Goal: Find contact information: Find contact information

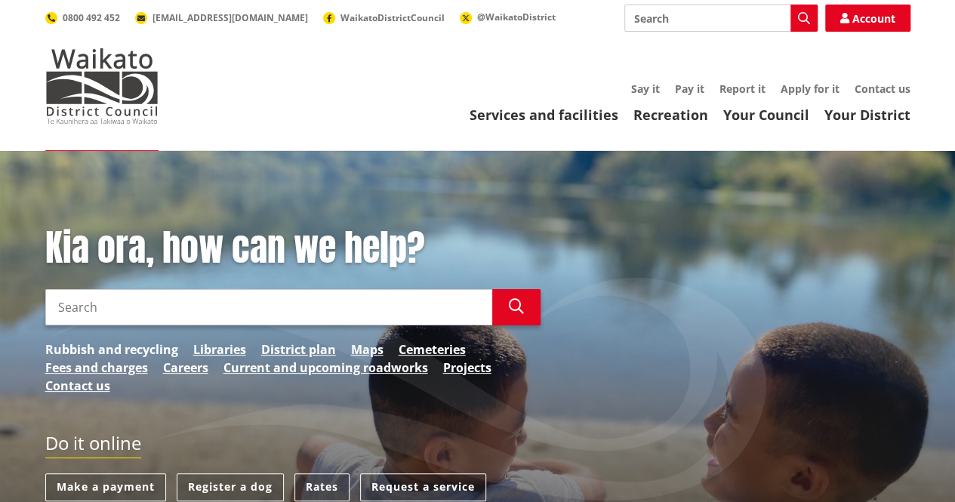
click at [92, 344] on link "Rubbish and recycling" at bounding box center [111, 350] width 133 height 18
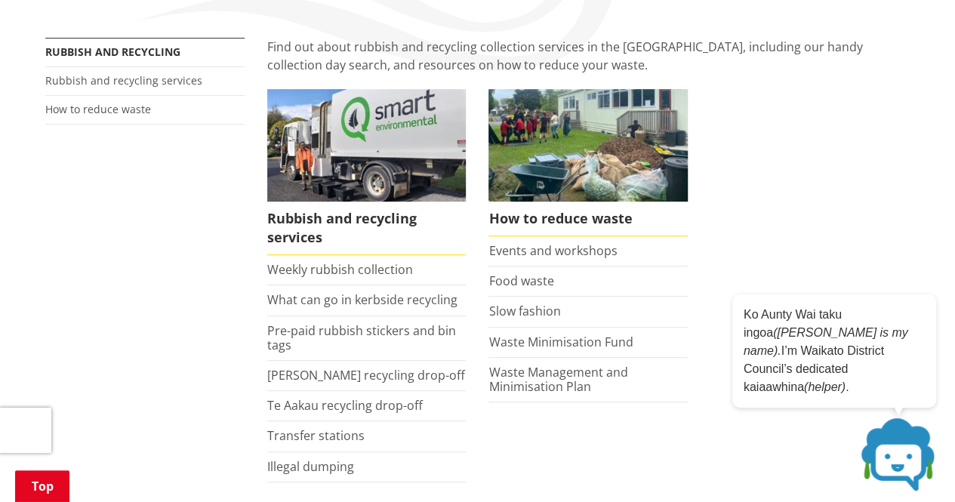
scroll to position [296, 0]
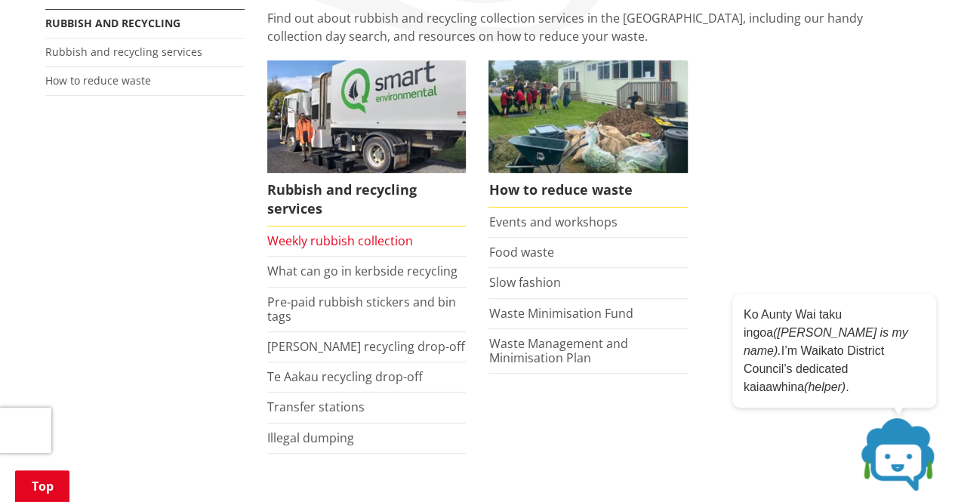
click at [307, 236] on link "Weekly rubbish collection" at bounding box center [340, 241] width 146 height 17
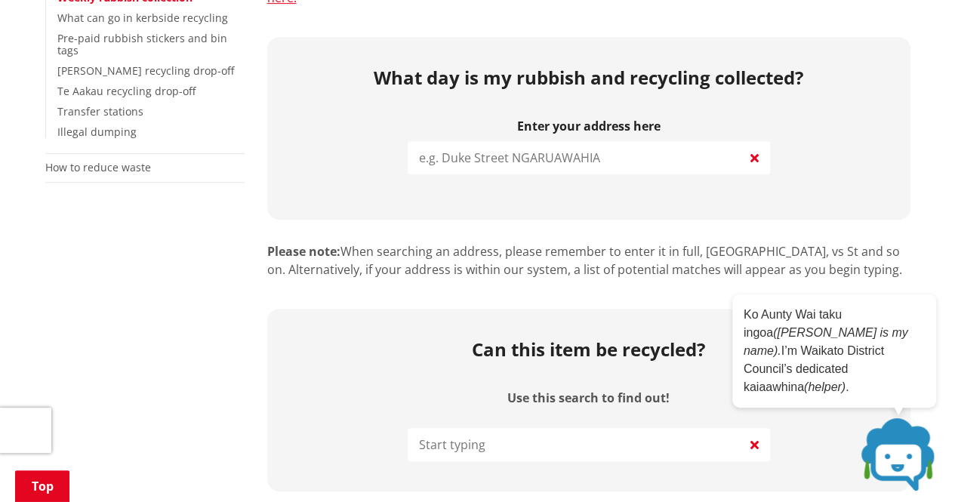
scroll to position [385, 0]
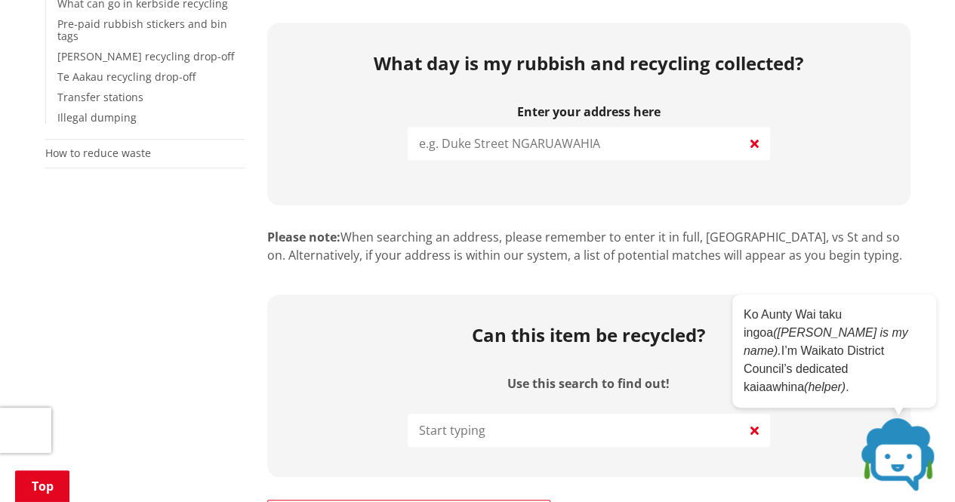
click at [535, 131] on input "search" at bounding box center [589, 143] width 363 height 33
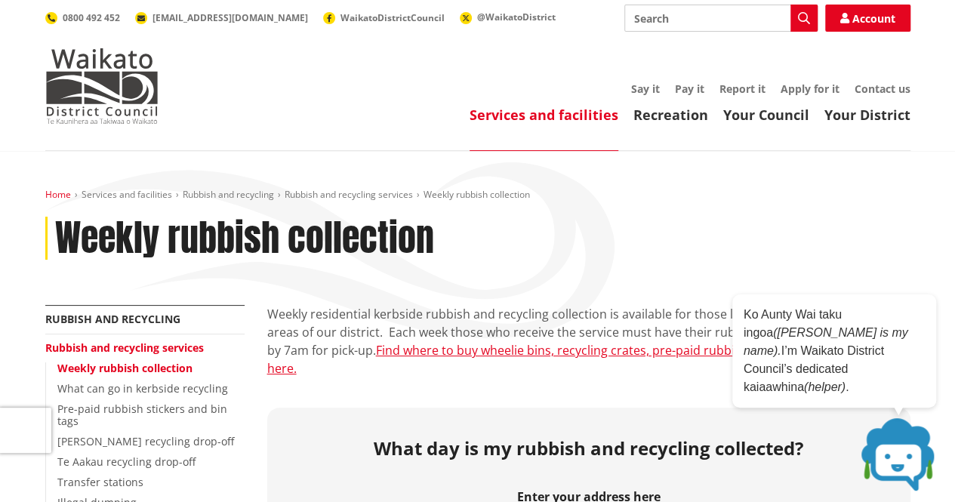
click at [52, 193] on link "Home" at bounding box center [58, 194] width 26 height 13
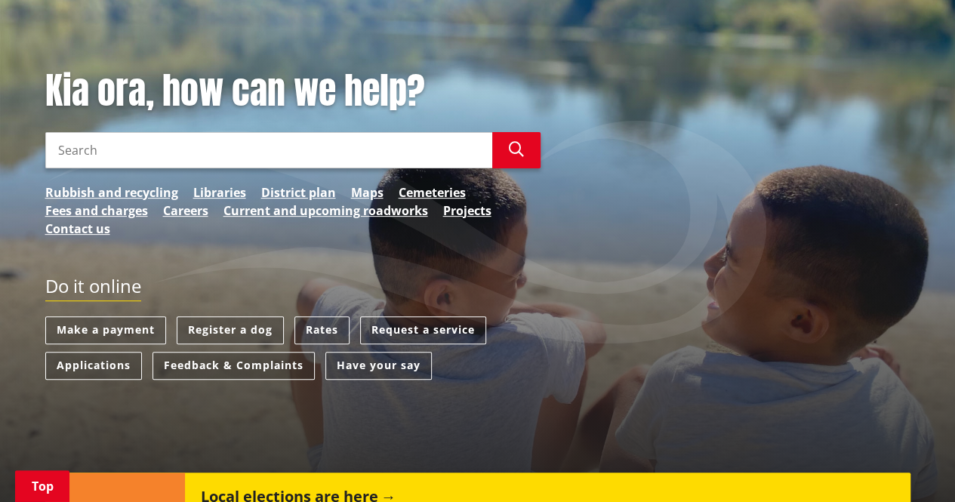
scroll to position [168, 0]
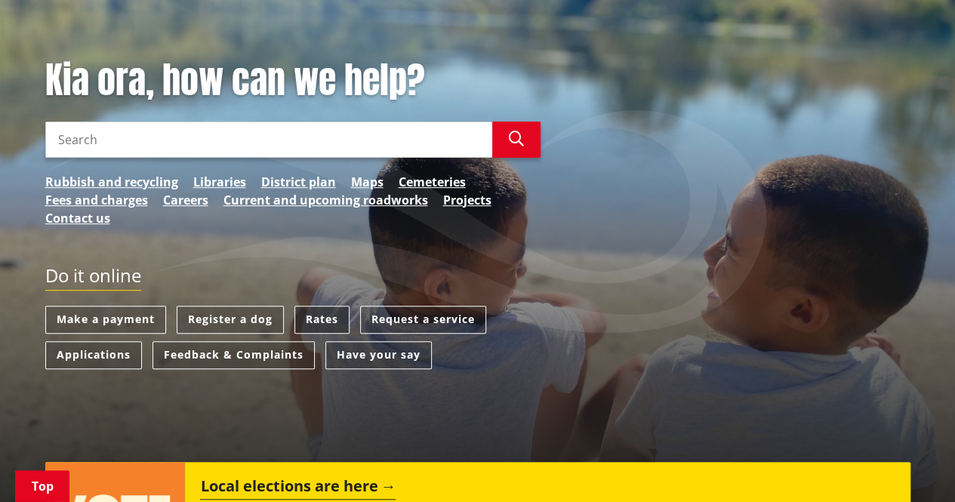
click at [312, 314] on link "Rates" at bounding box center [322, 320] width 55 height 28
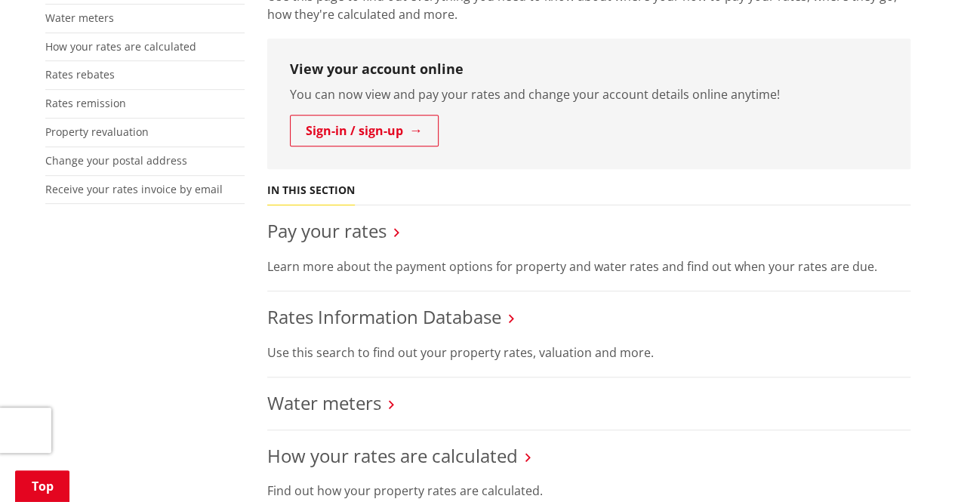
scroll to position [400, 0]
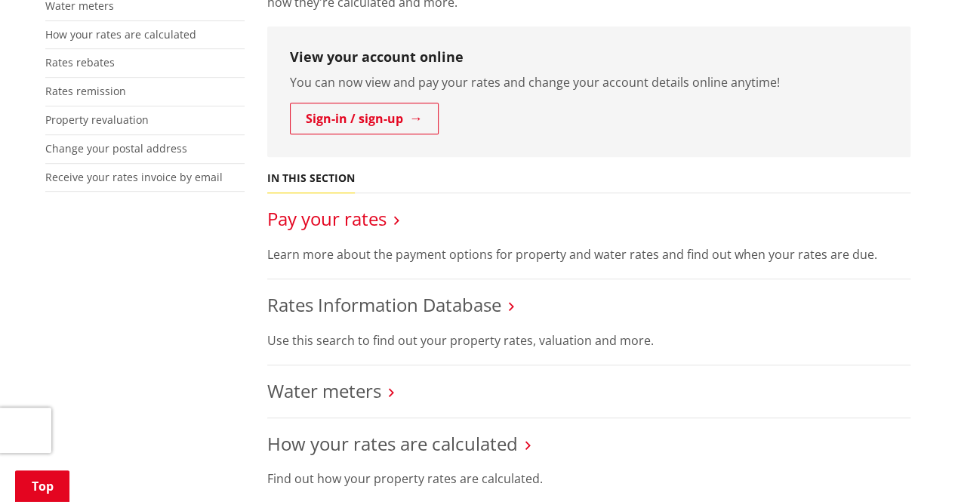
click at [350, 218] on link "Pay your rates" at bounding box center [326, 218] width 119 height 25
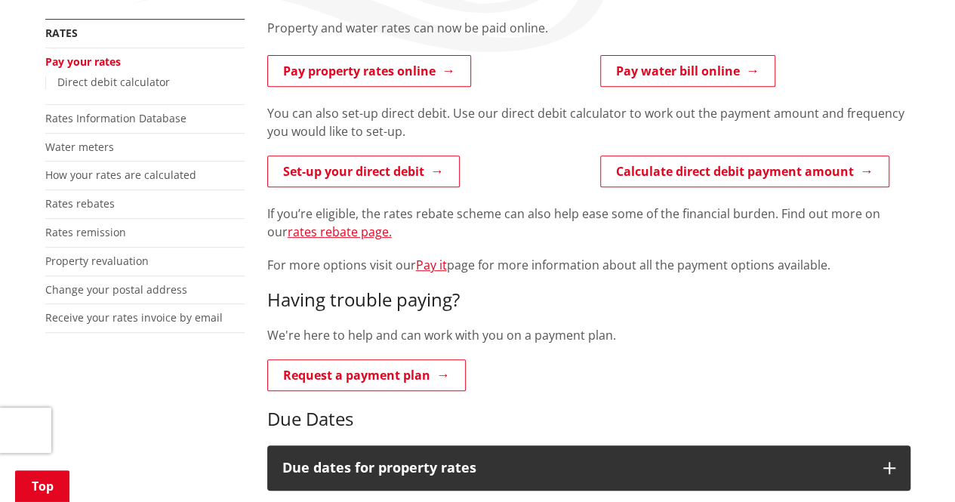
scroll to position [279, 0]
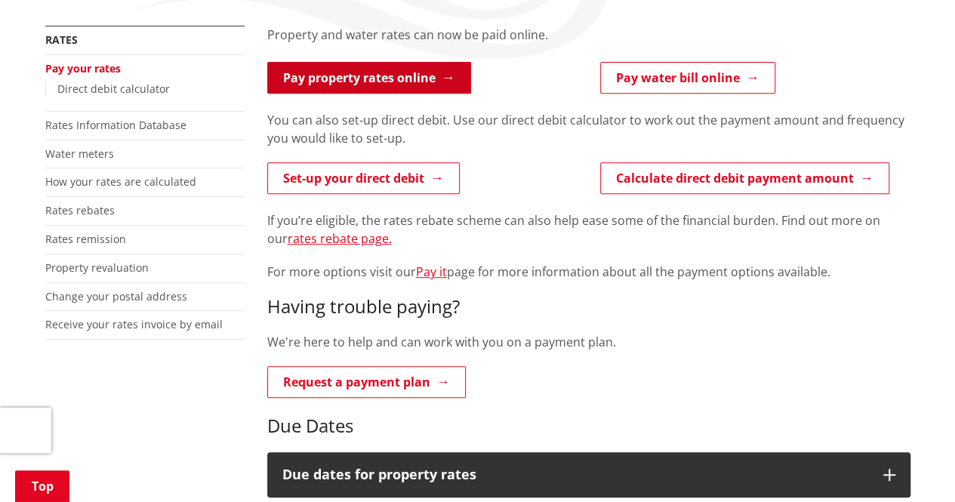
click at [427, 79] on link "Pay property rates online" at bounding box center [369, 78] width 204 height 32
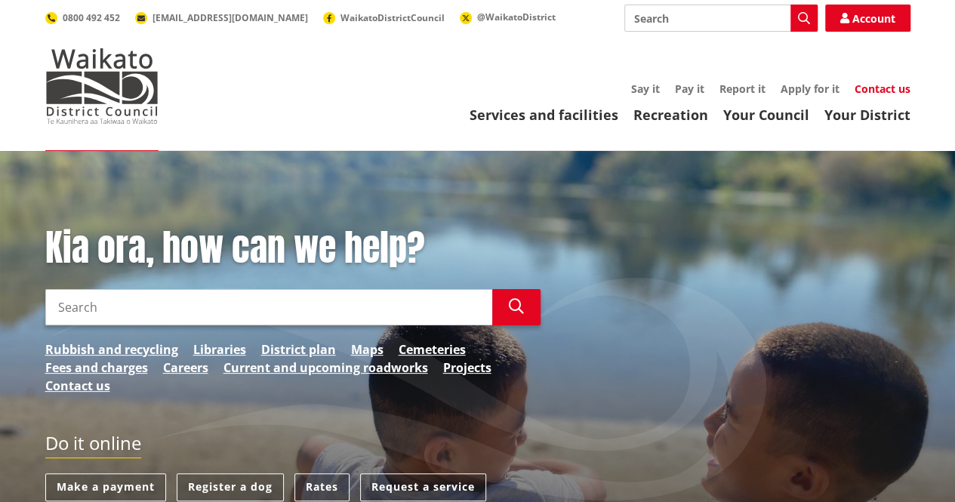
click at [878, 87] on link "Contact us" at bounding box center [883, 89] width 56 height 14
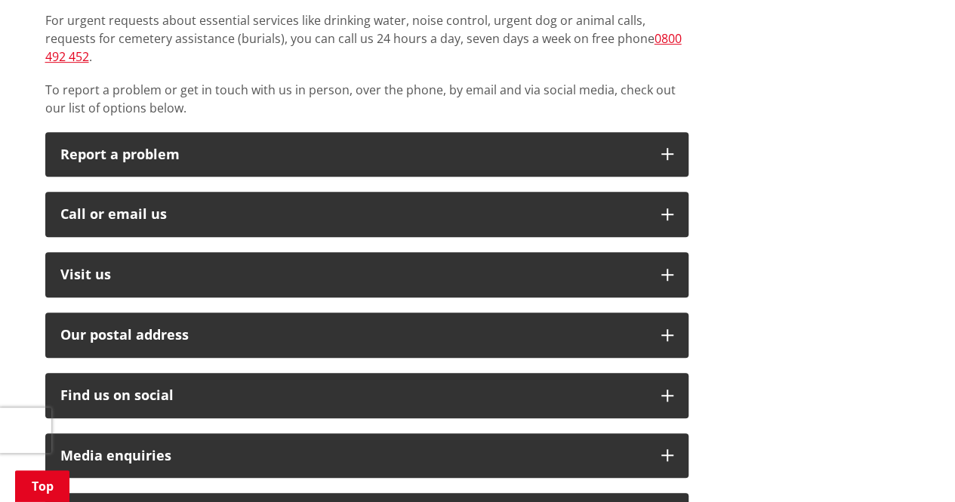
scroll to position [359, 0]
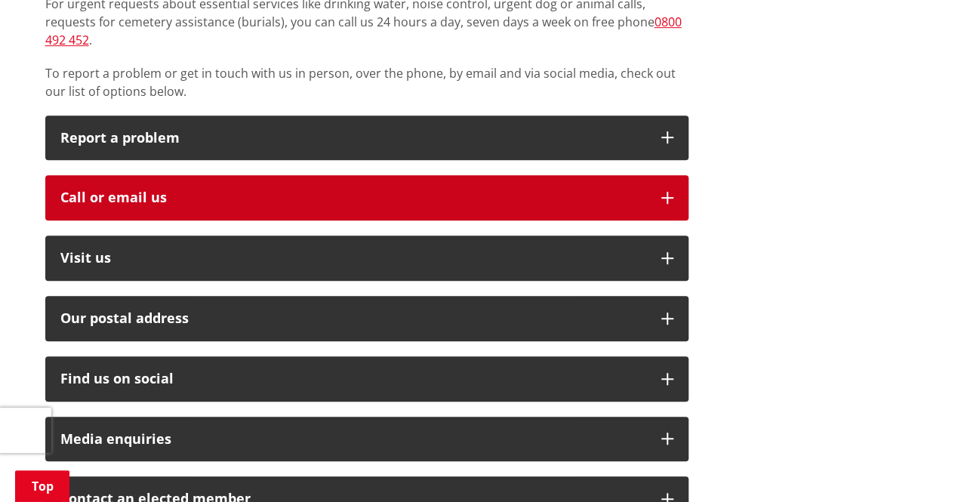
click at [373, 190] on div "Call or email us" at bounding box center [353, 197] width 586 height 15
